Goal: Task Accomplishment & Management: Manage account settings

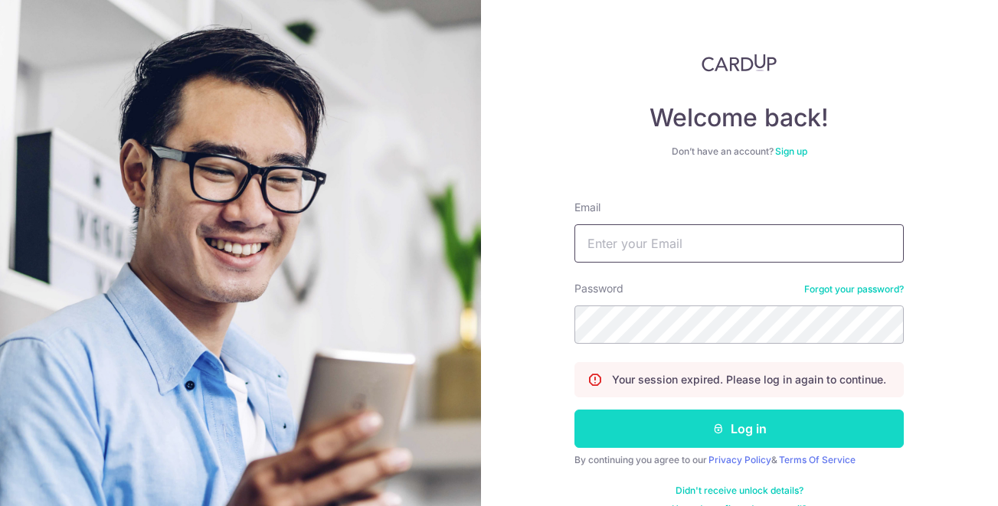
type input "[EMAIL_ADDRESS][DOMAIN_NAME]"
click at [664, 431] on button "Log in" at bounding box center [739, 429] width 329 height 38
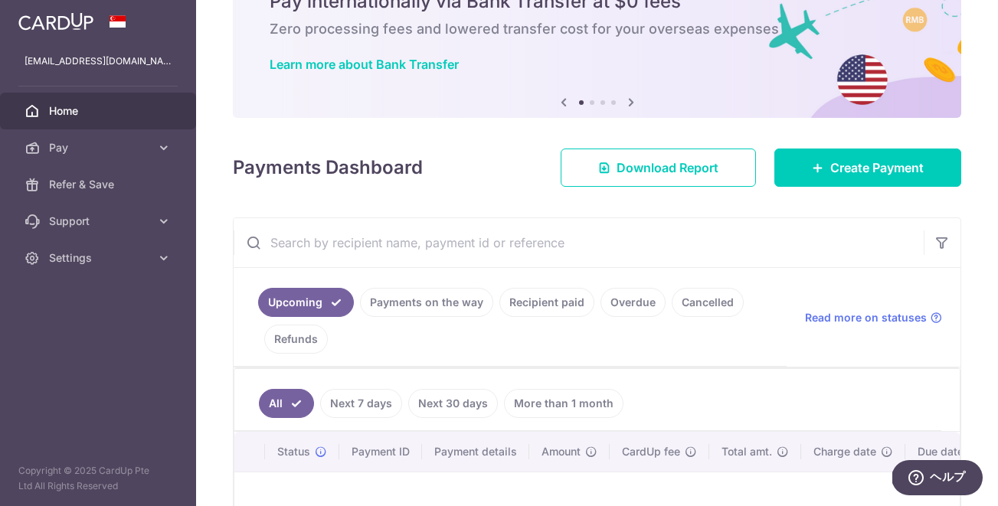
scroll to position [118, 0]
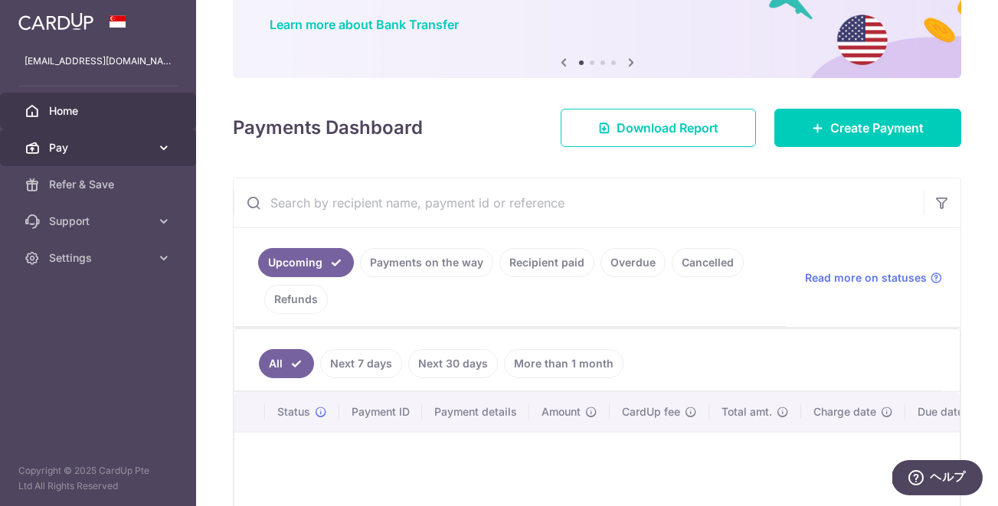
click at [149, 149] on span "Pay" at bounding box center [99, 147] width 101 height 15
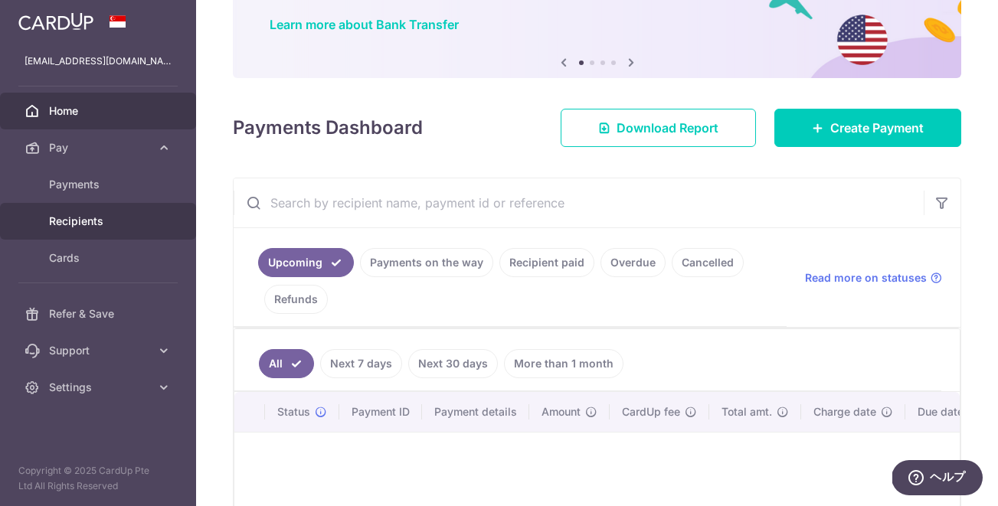
click at [79, 228] on span "Recipients" at bounding box center [99, 221] width 101 height 15
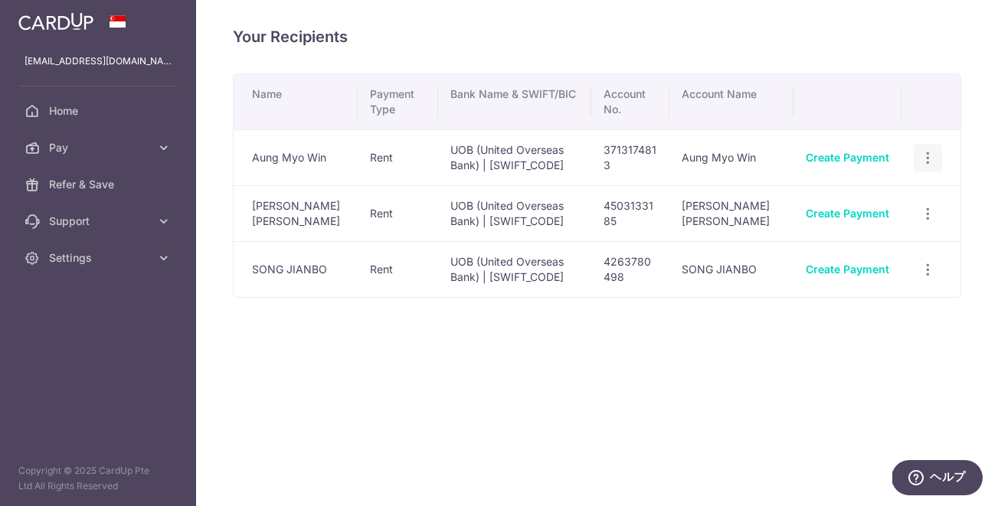
click at [934, 161] on icon "button" at bounding box center [928, 158] width 16 height 16
click at [886, 199] on span "View/Edit" at bounding box center [877, 200] width 104 height 18
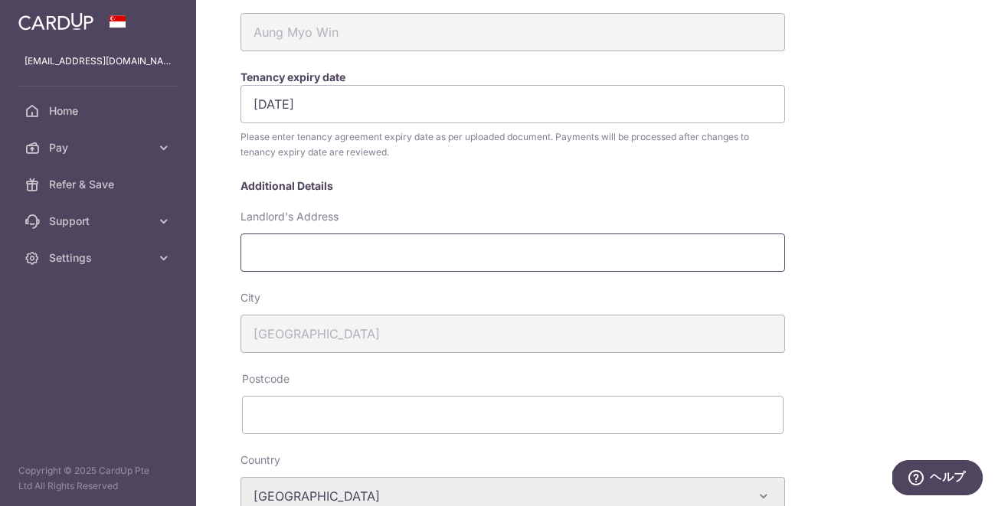
scroll to position [256, 0]
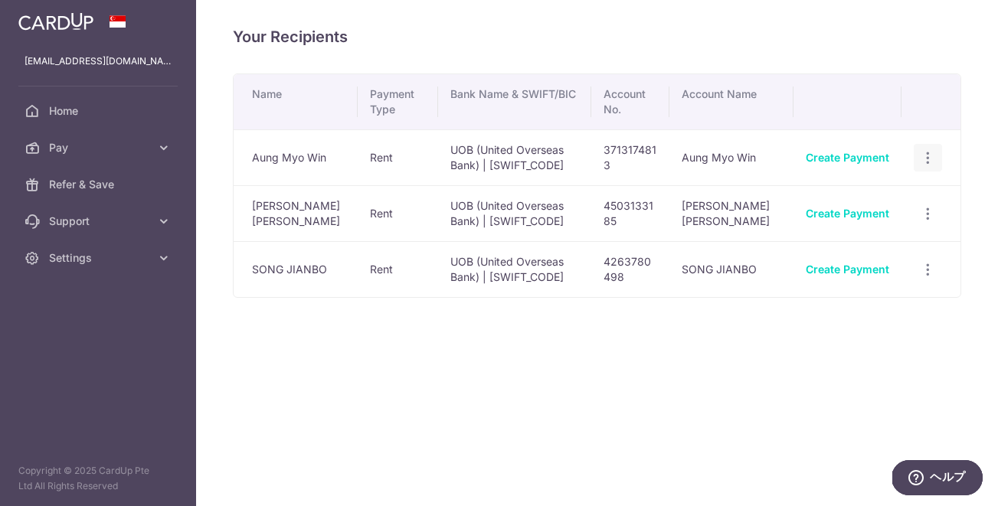
click at [927, 161] on icon "button" at bounding box center [928, 158] width 16 height 16
click at [784, 421] on div "Your Recipients Name Payment Type Bank Name & SWIFT/BIC Account No. Account Nam…" at bounding box center [597, 253] width 802 height 506
click at [931, 158] on icon "button" at bounding box center [928, 158] width 16 height 16
click at [860, 207] on span "View/Edit" at bounding box center [877, 200] width 104 height 18
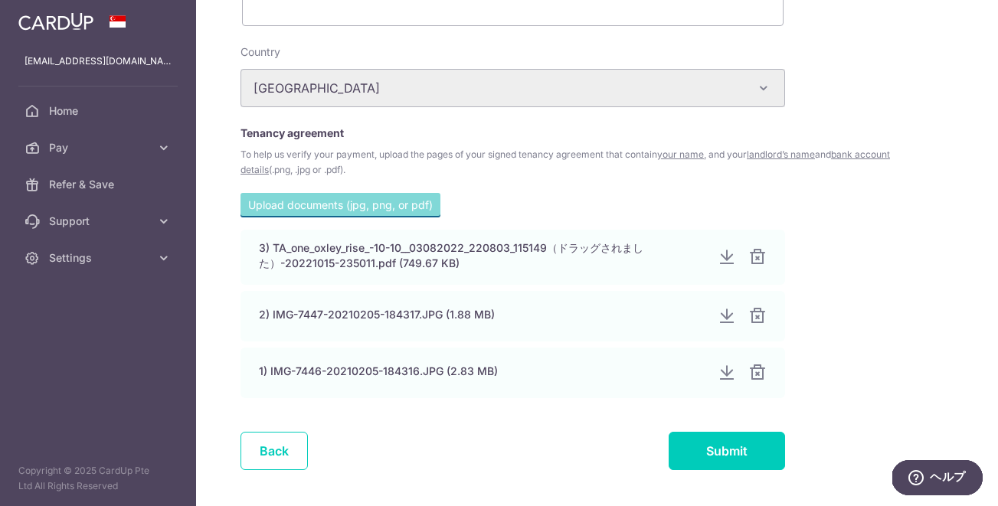
scroll to position [718, 0]
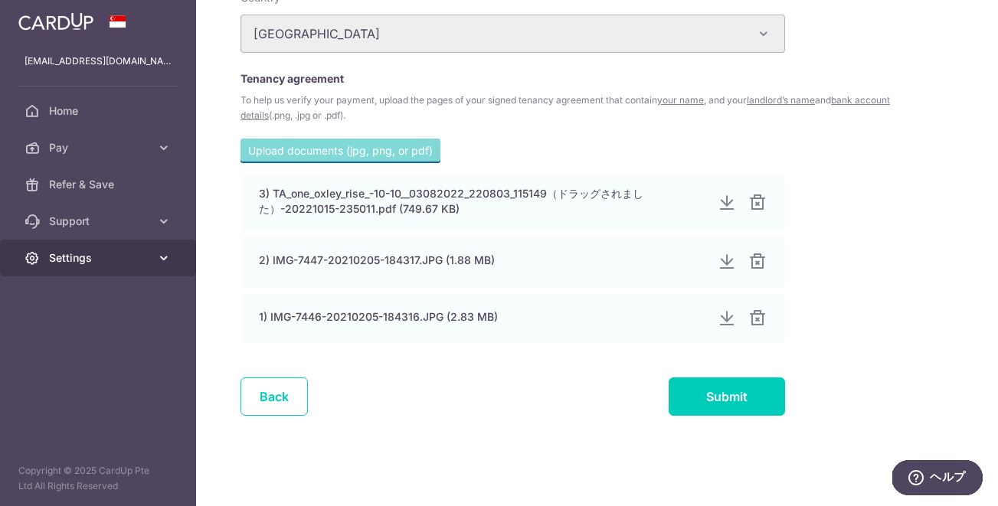
click at [95, 253] on span "Settings" at bounding box center [99, 258] width 101 height 15
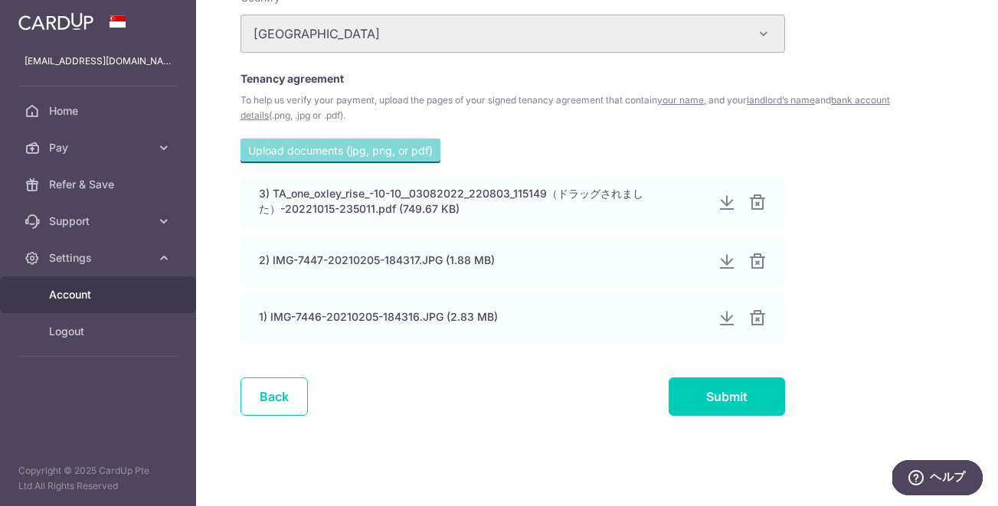
click at [90, 296] on span "Account" at bounding box center [99, 294] width 101 height 15
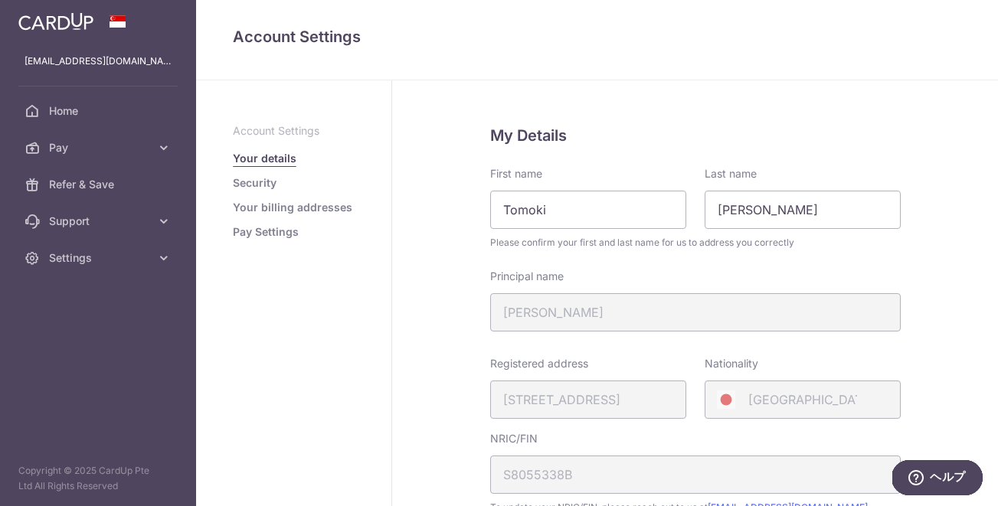
click at [287, 238] on link "Pay Settings" at bounding box center [266, 231] width 66 height 15
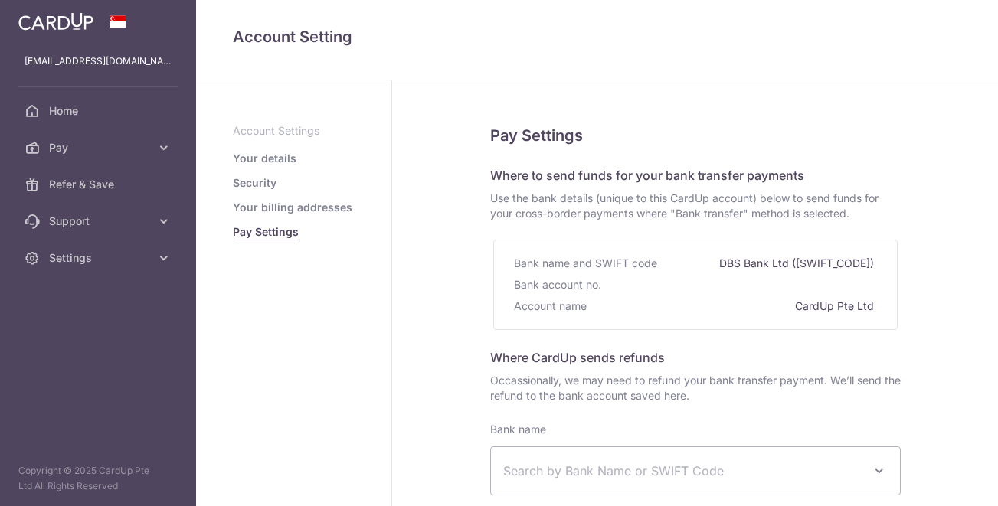
select select
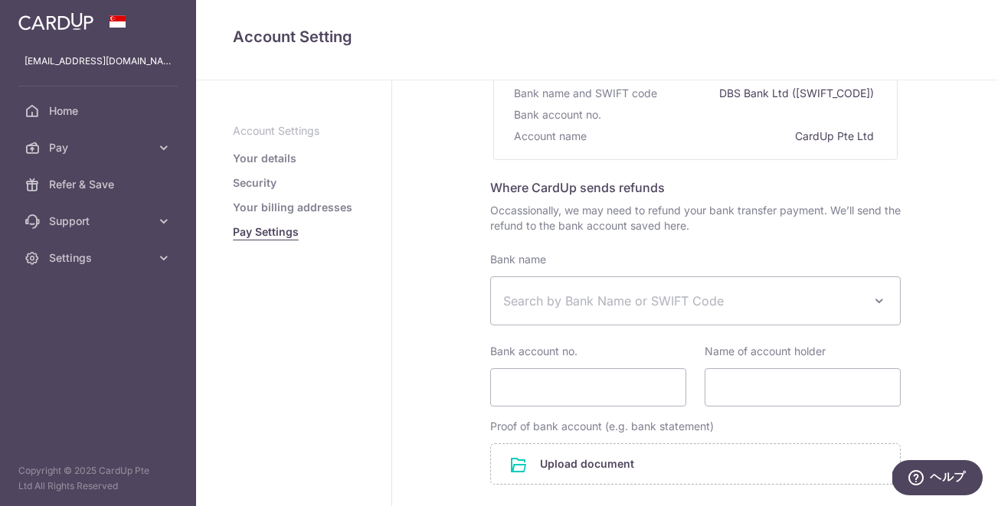
scroll to position [333, 0]
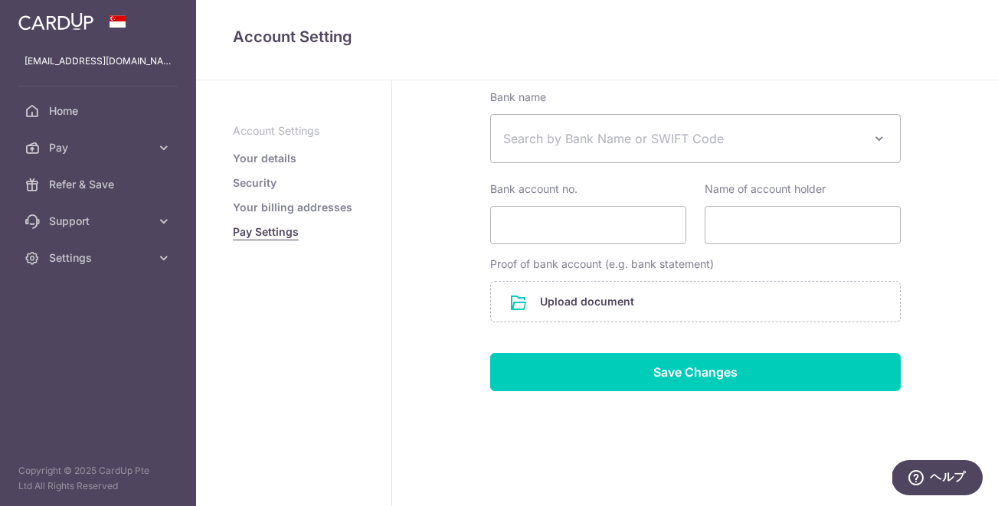
click at [330, 209] on link "Your billing addresses" at bounding box center [293, 207] width 120 height 15
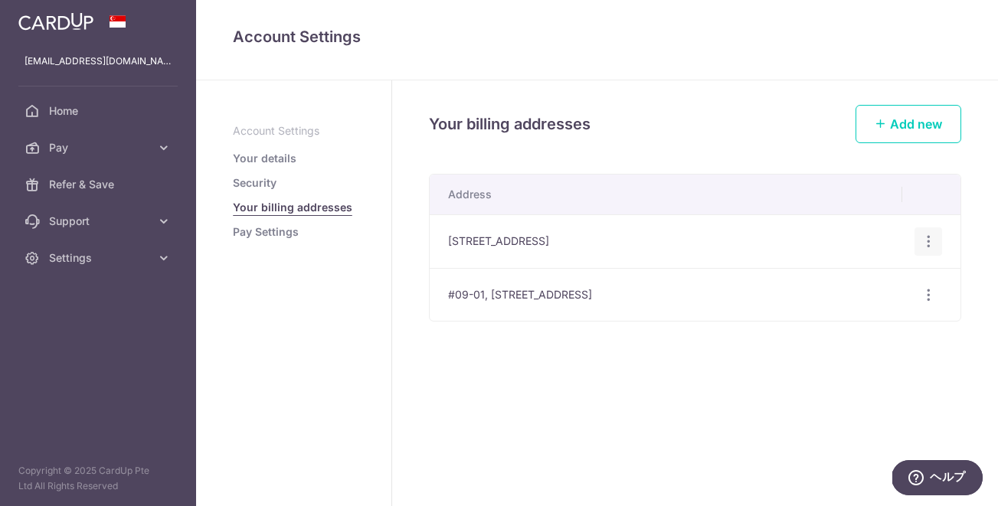
click at [927, 245] on icon "button" at bounding box center [929, 242] width 16 height 16
click at [876, 323] on span "Delete address" at bounding box center [877, 321] width 104 height 18
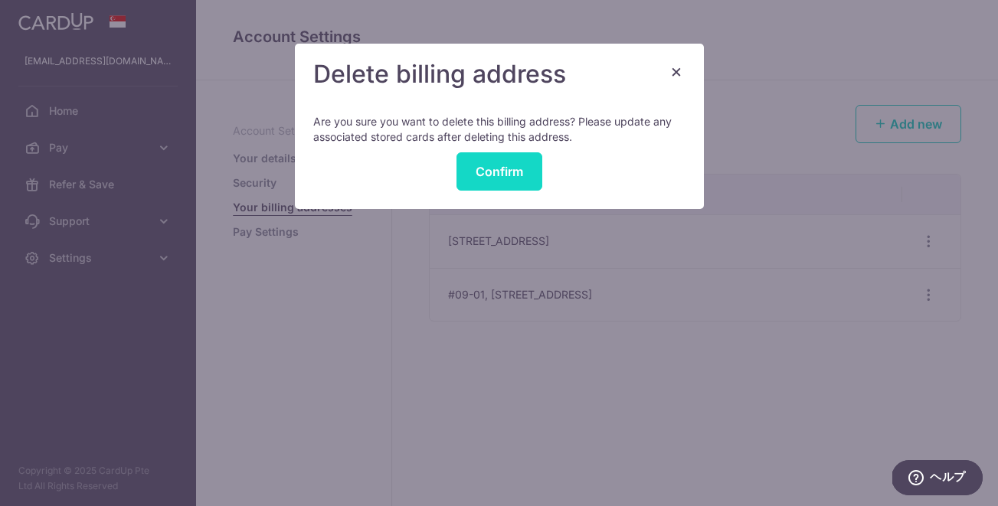
click at [500, 165] on button "Confirm" at bounding box center [500, 171] width 86 height 38
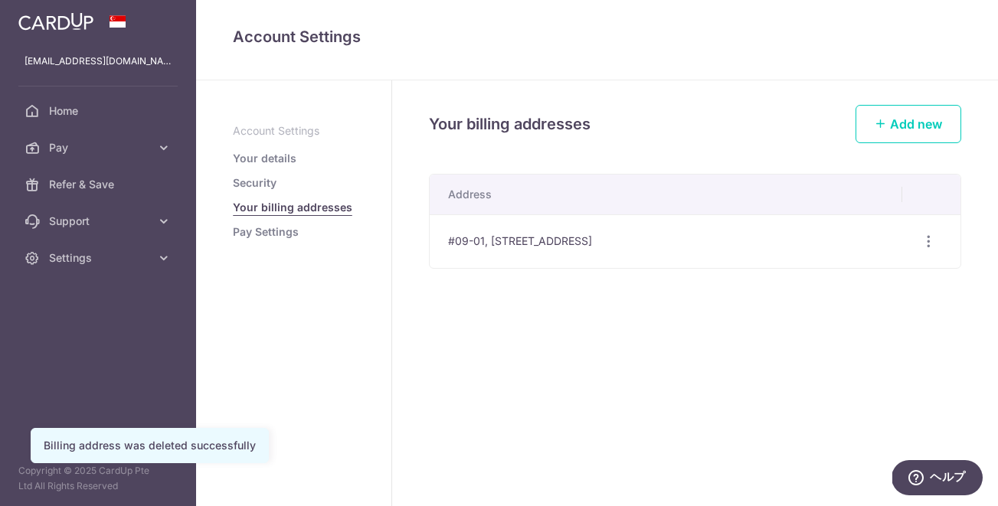
click at [282, 225] on link "Pay Settings" at bounding box center [266, 231] width 66 height 15
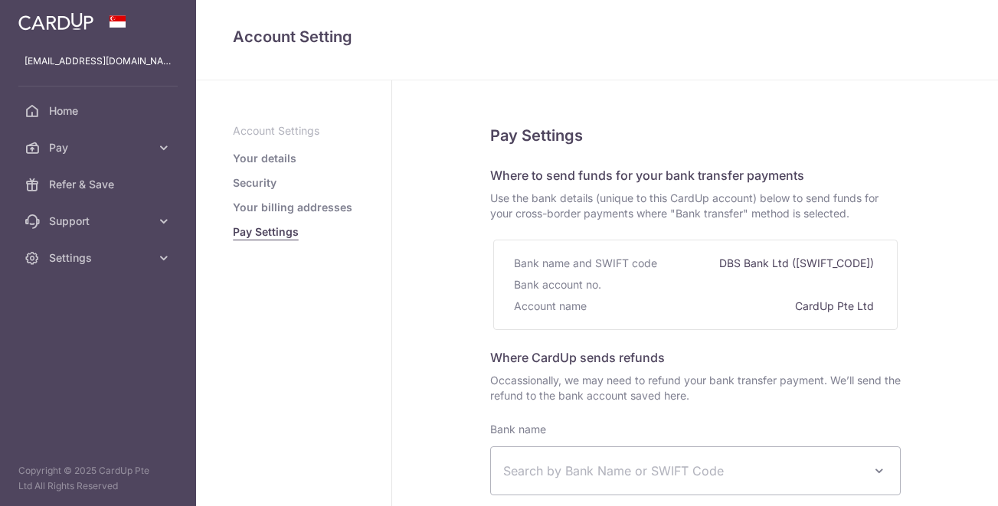
select select
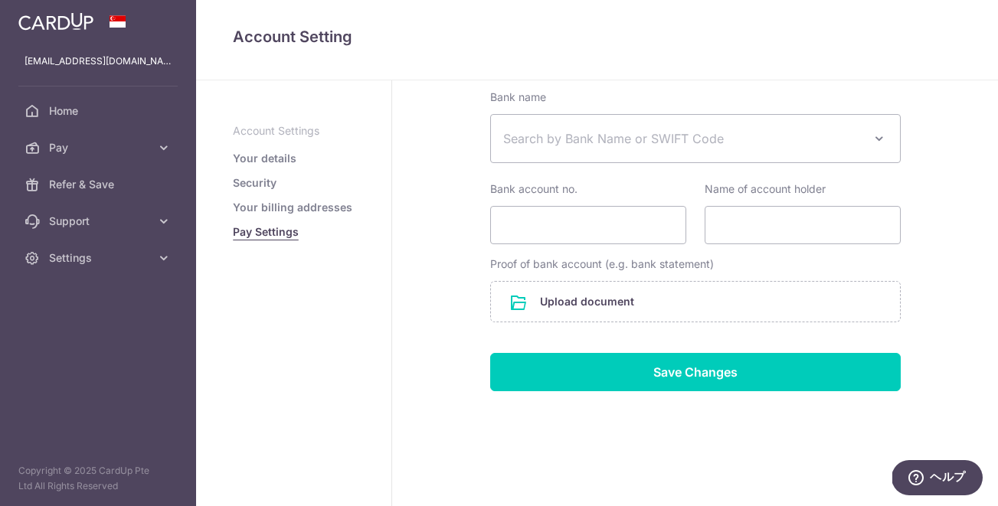
click at [268, 185] on link "Security" at bounding box center [255, 182] width 44 height 15
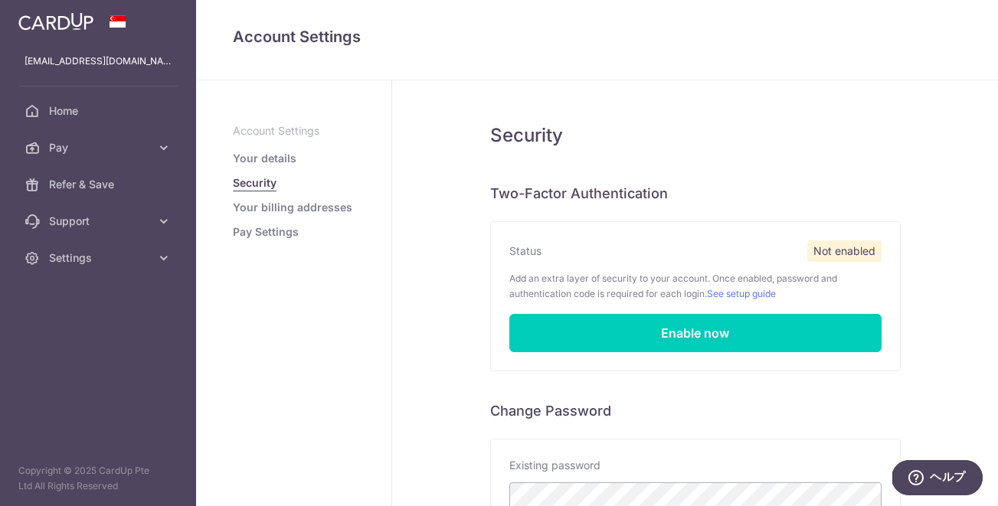
click at [268, 161] on link "Your details" at bounding box center [265, 158] width 64 height 15
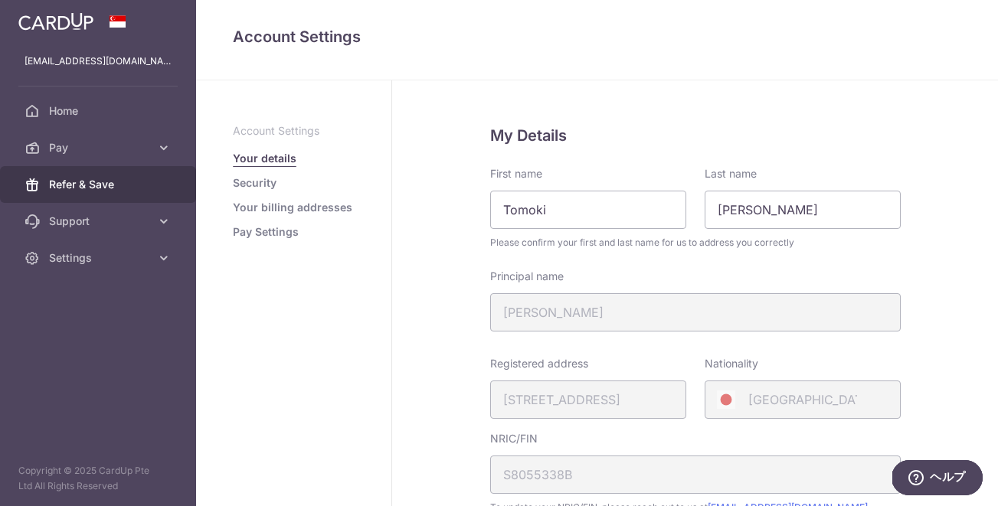
click at [100, 183] on span "Refer & Save" at bounding box center [99, 184] width 101 height 15
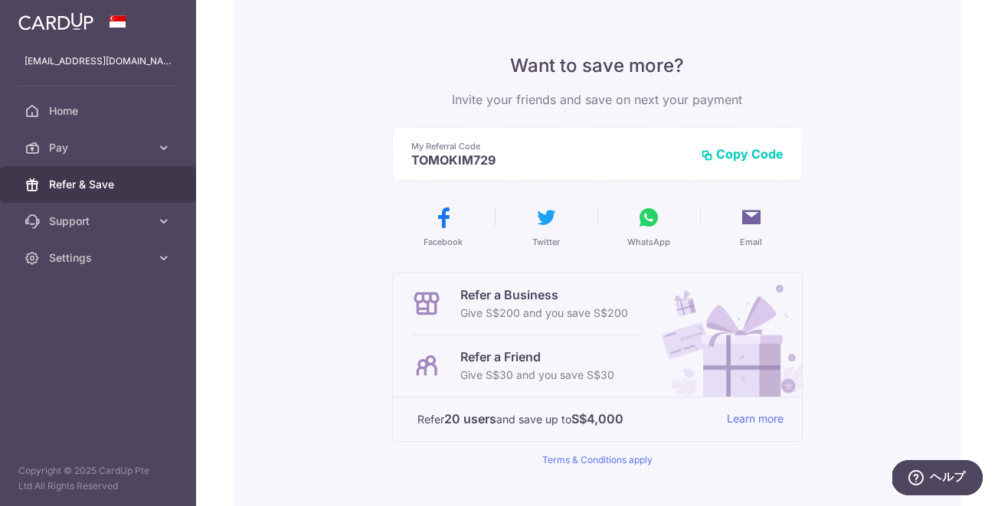
scroll to position [94, 0]
click at [92, 205] on link "Support" at bounding box center [98, 221] width 196 height 37
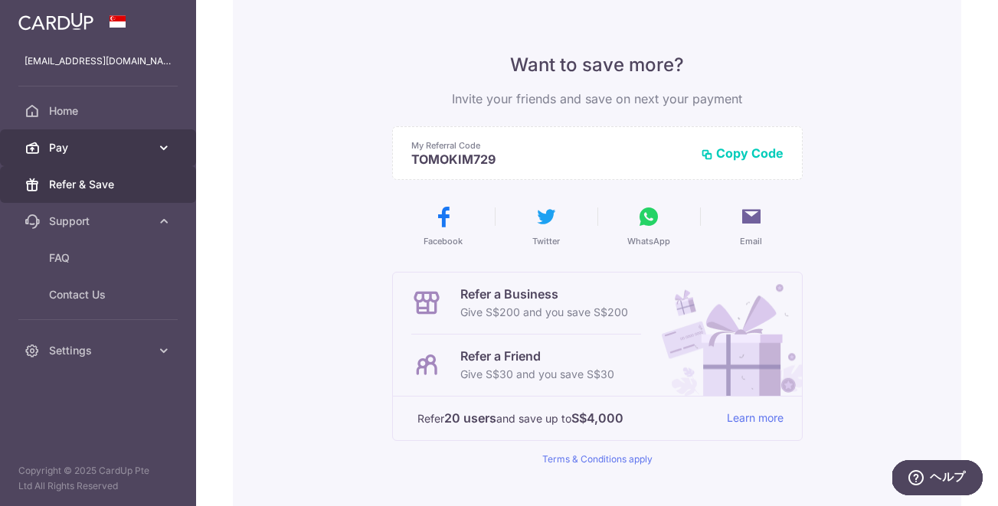
click at [100, 149] on span "Pay" at bounding box center [99, 147] width 101 height 15
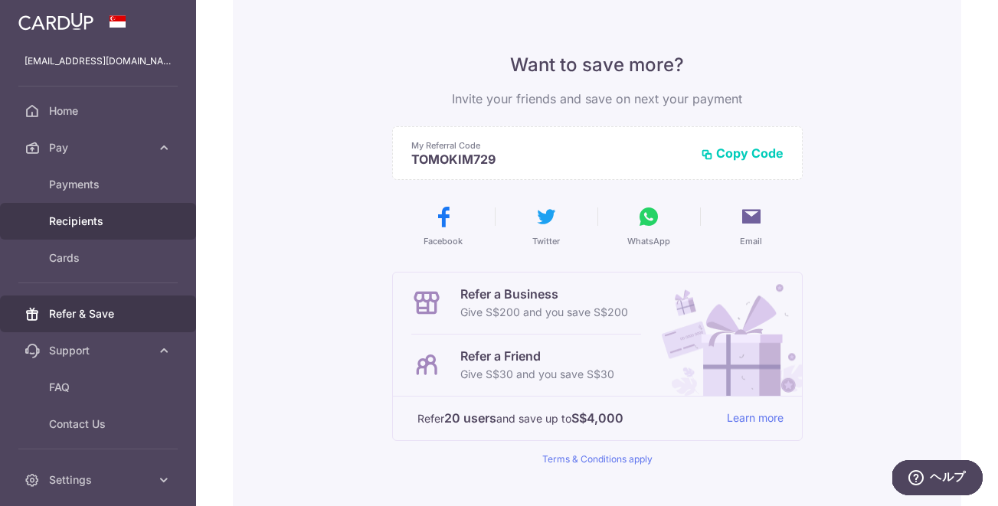
click at [90, 221] on span "Recipients" at bounding box center [99, 221] width 101 height 15
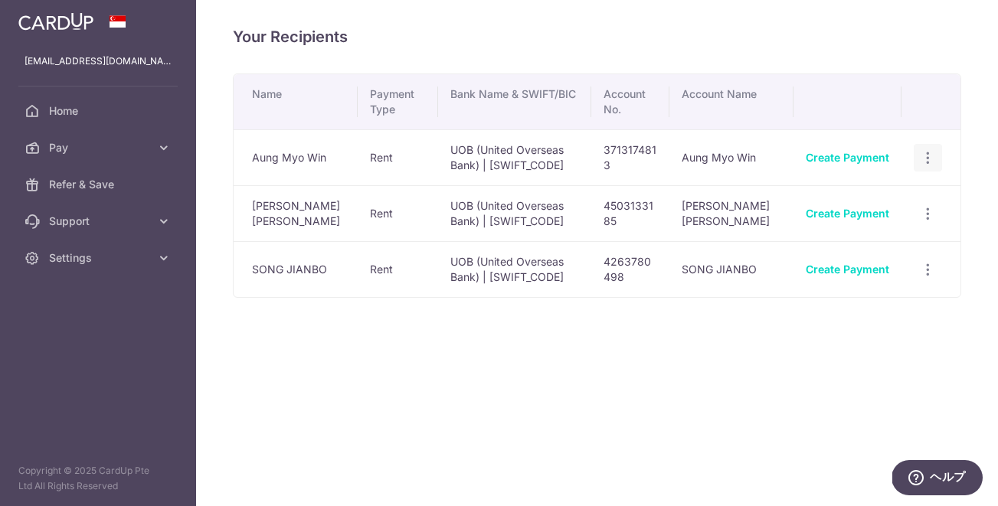
click at [929, 162] on icon "button" at bounding box center [928, 158] width 16 height 16
click at [843, 208] on span "View/Edit" at bounding box center [877, 200] width 104 height 18
